Goal: Go to known website: Access a specific website the user already knows

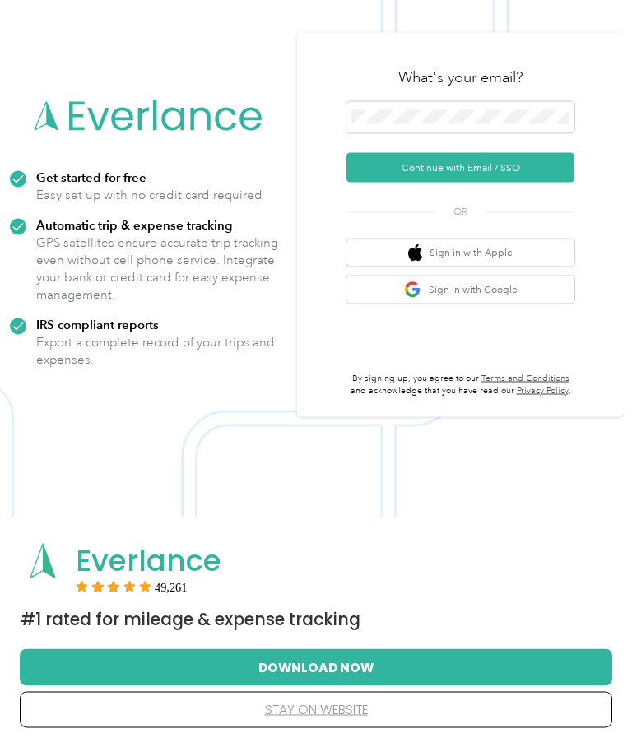
click at [339, 708] on button "stay on website" at bounding box center [316, 710] width 540 height 35
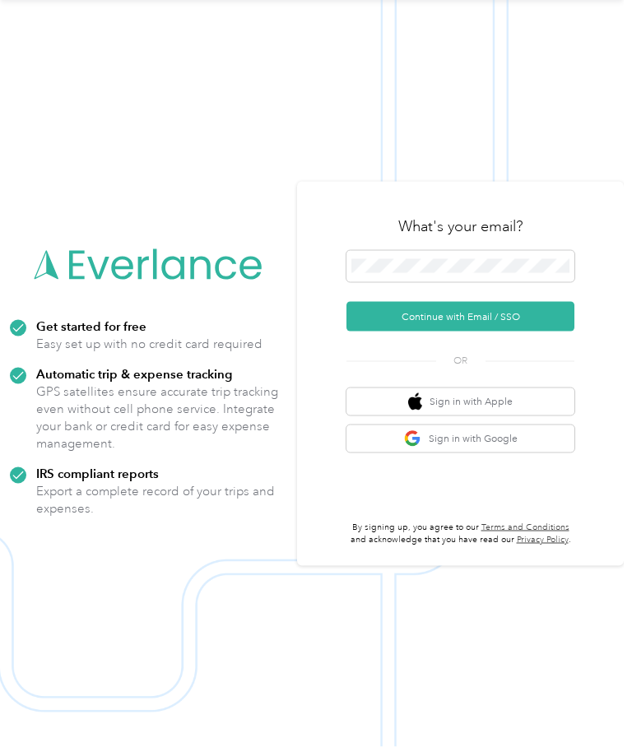
scroll to position [45, 0]
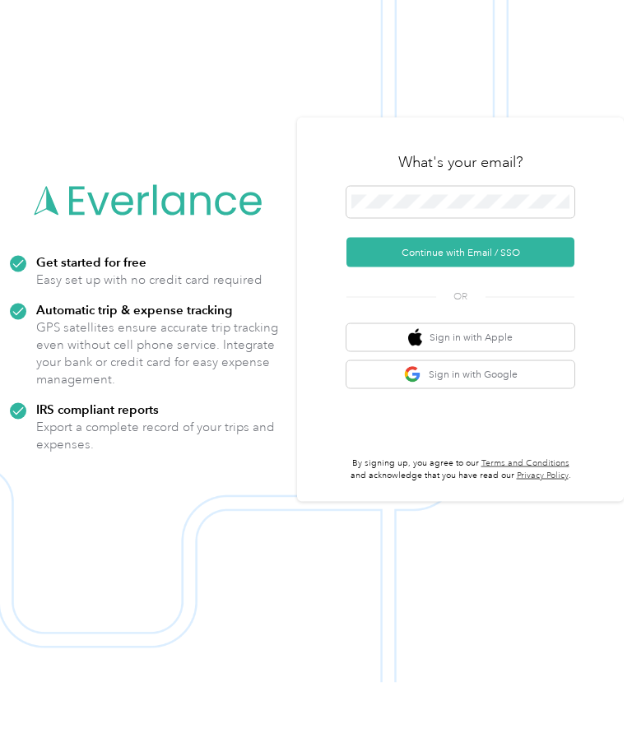
click at [494, 302] on button "Continue with Email / SSO" at bounding box center [460, 317] width 228 height 30
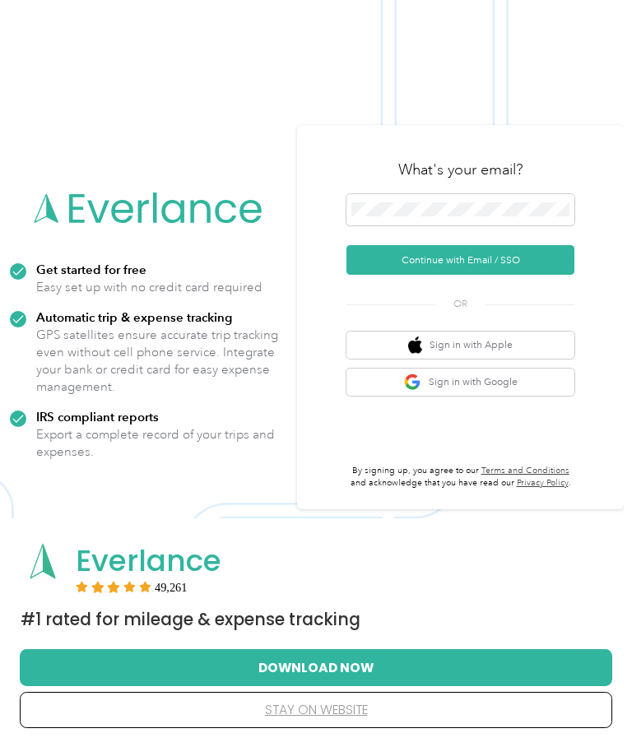
scroll to position [102, 0]
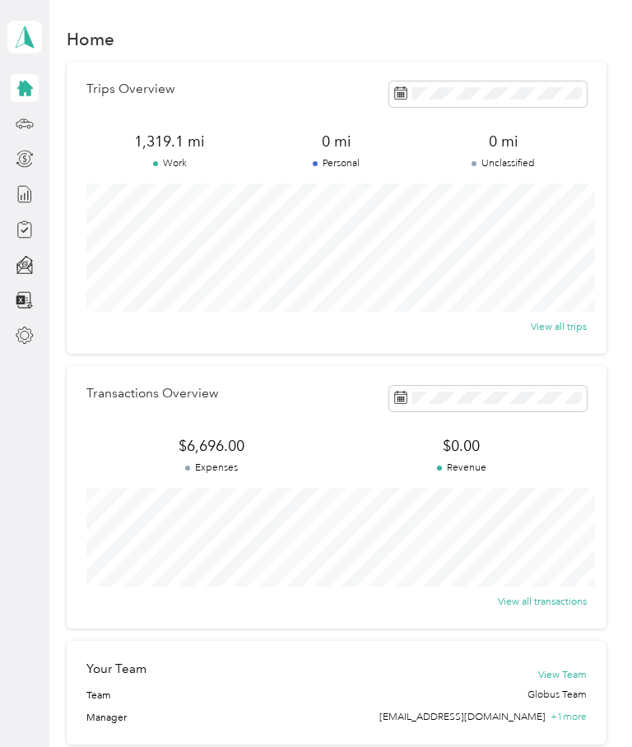
click at [31, 91] on icon at bounding box center [25, 88] width 18 height 18
